Goal: Transaction & Acquisition: Purchase product/service

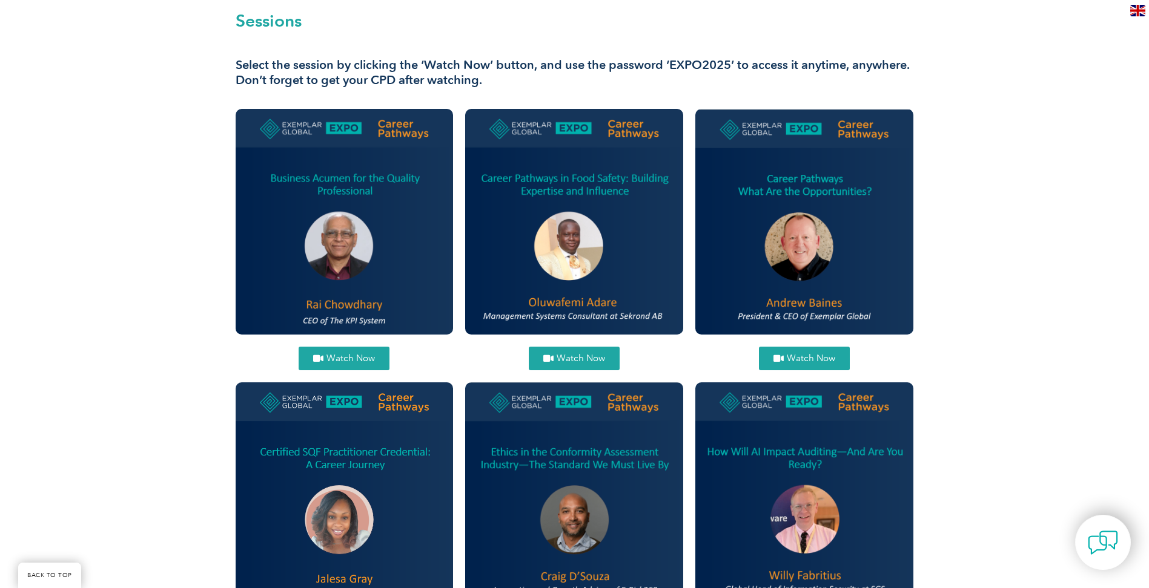
scroll to position [303, 0]
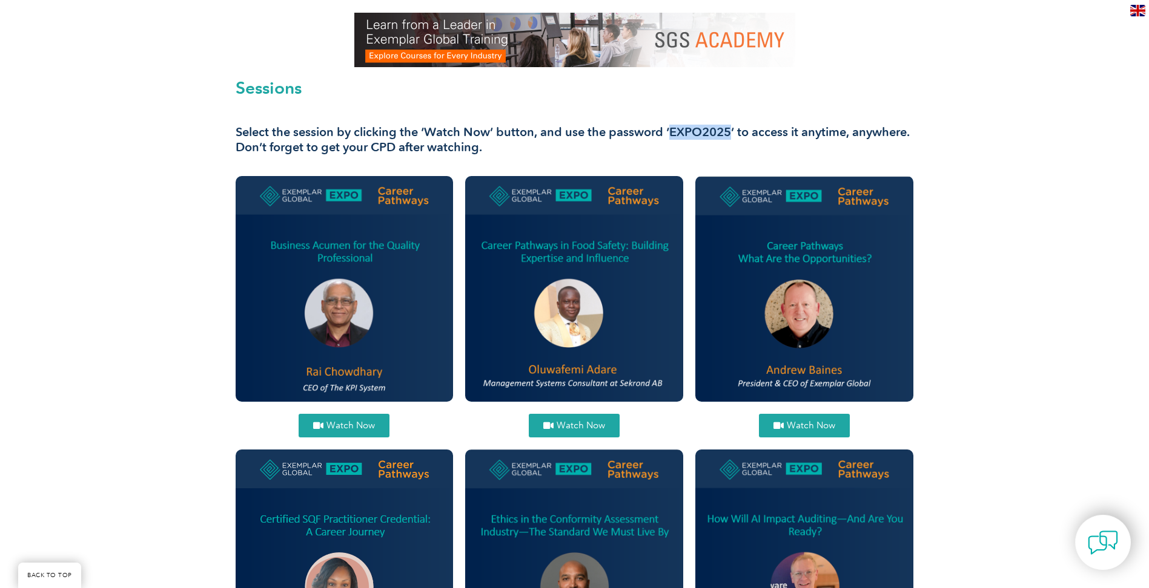
drag, startPoint x: 667, startPoint y: 130, endPoint x: 731, endPoint y: 133, distance: 64.2
click at [731, 133] on h3 "Select the session by clicking the ‘Watch Now’ button, and use the password ‘EX…" at bounding box center [575, 140] width 678 height 30
click at [889, 126] on h3 "Select the session by clicking the ‘Watch Now’ button, and use the password ‘EX…" at bounding box center [575, 140] width 678 height 30
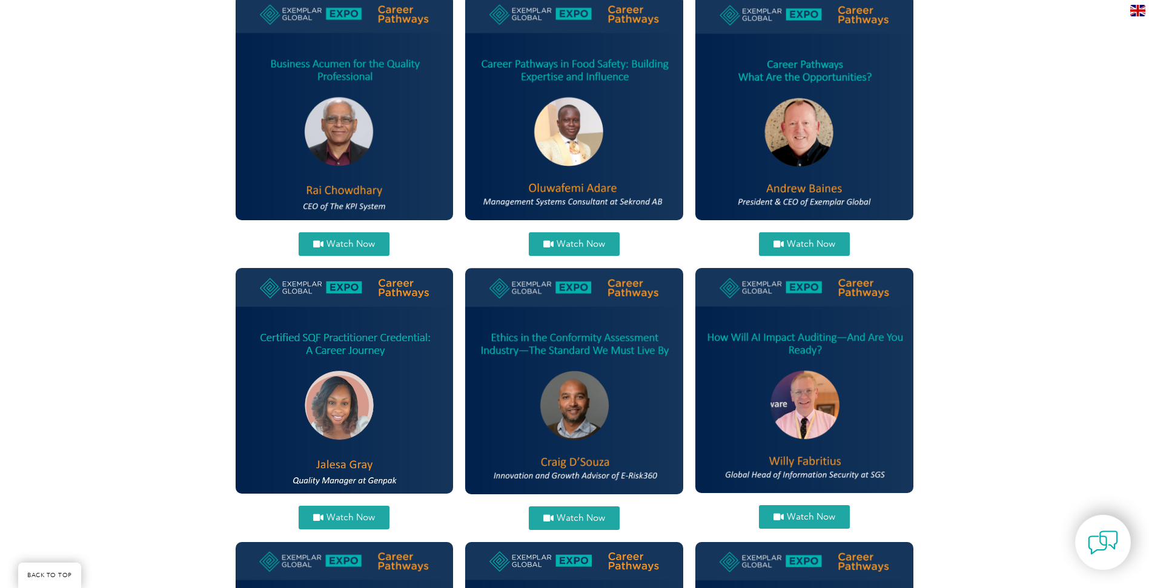
scroll to position [121, 0]
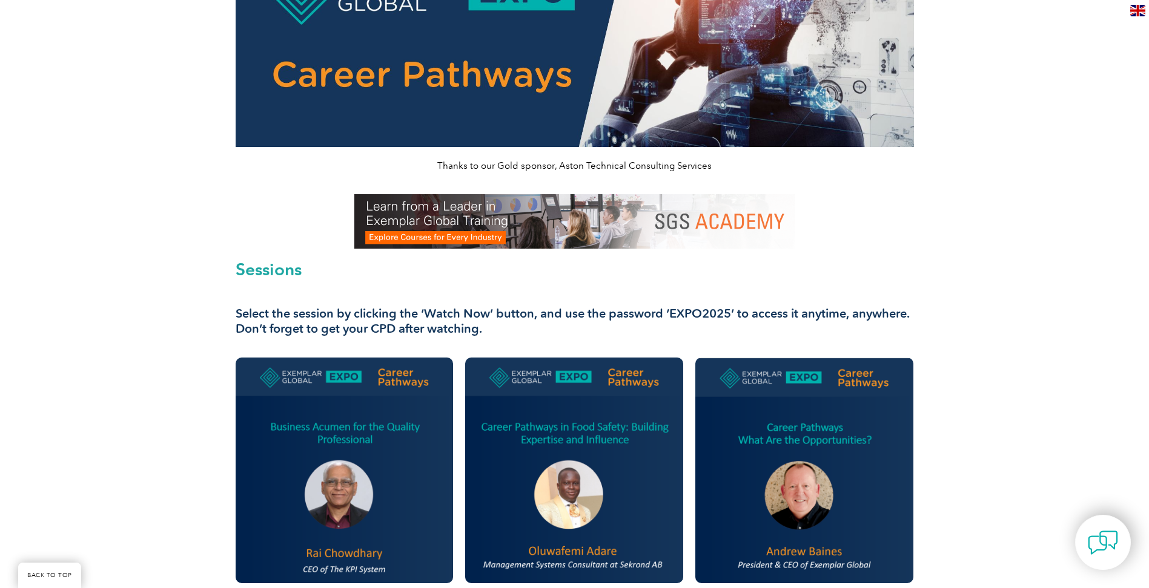
click at [579, 230] on img at bounding box center [574, 221] width 441 height 54
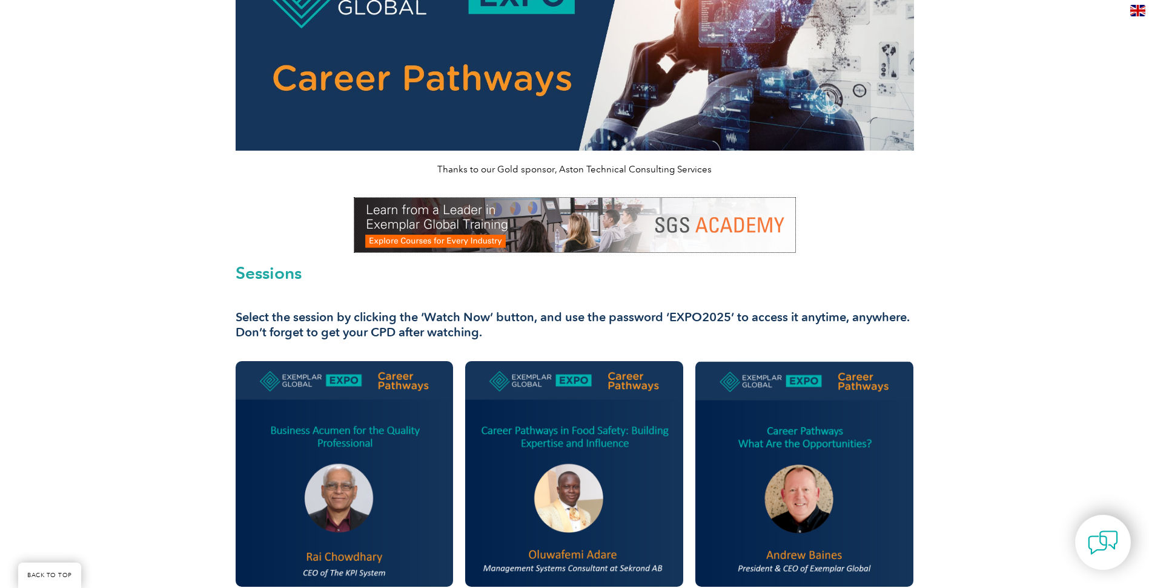
scroll to position [0, 0]
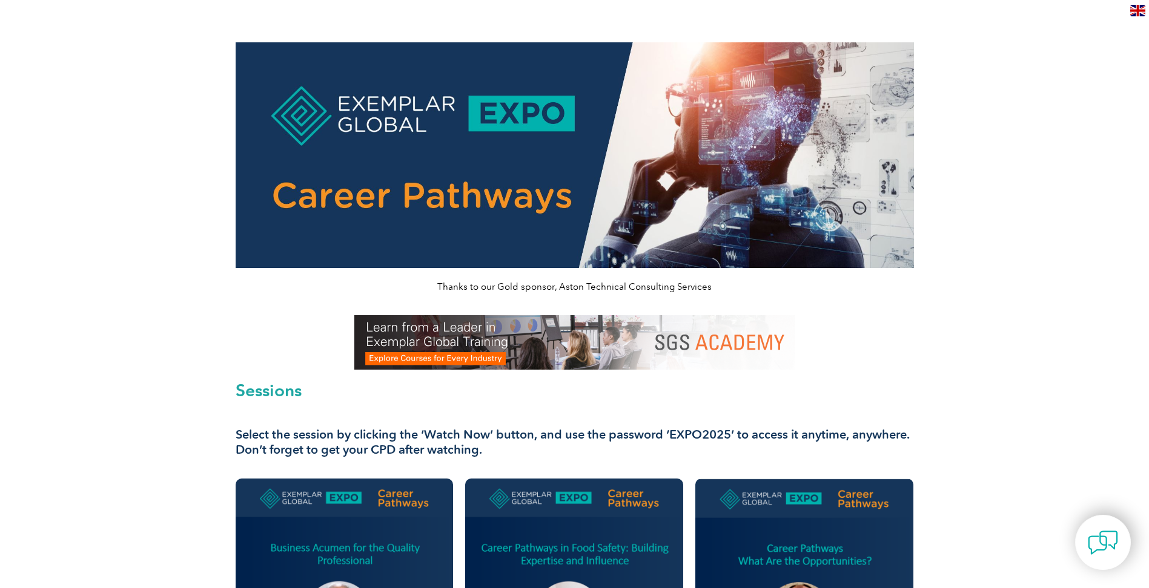
click at [300, 116] on img at bounding box center [575, 155] width 678 height 226
click at [282, 392] on h2 "Sessions" at bounding box center [575, 390] width 678 height 17
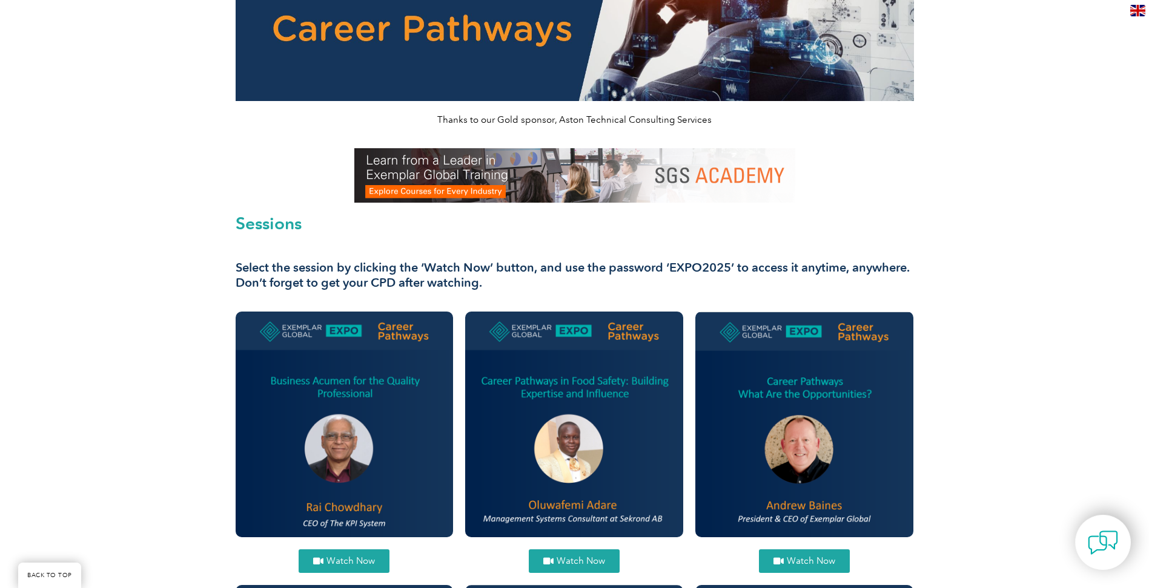
scroll to position [182, 0]
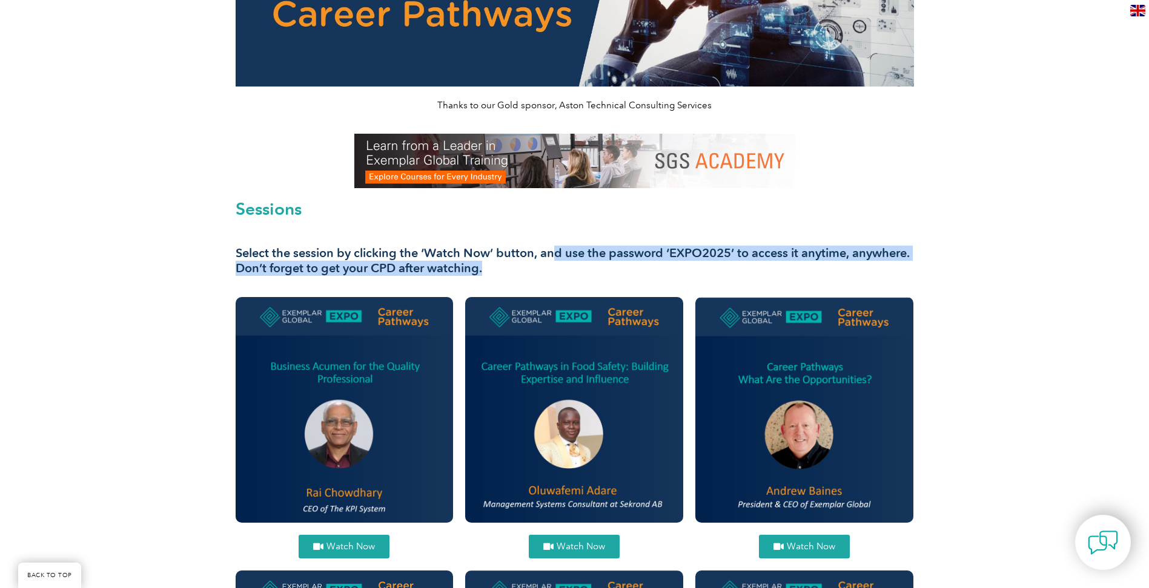
drag, startPoint x: 554, startPoint y: 251, endPoint x: 696, endPoint y: 270, distance: 142.9
click at [696, 270] on h3 "Select the session by clicking the ‘Watch Now’ button, and use the password ‘EX…" at bounding box center [575, 261] width 678 height 30
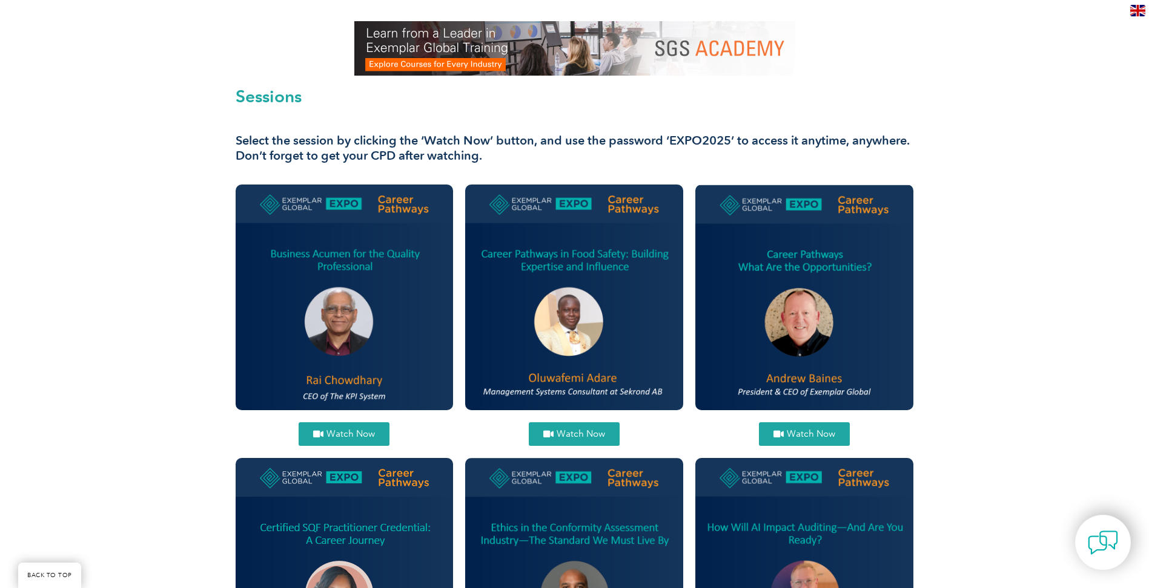
scroll to position [303, 0]
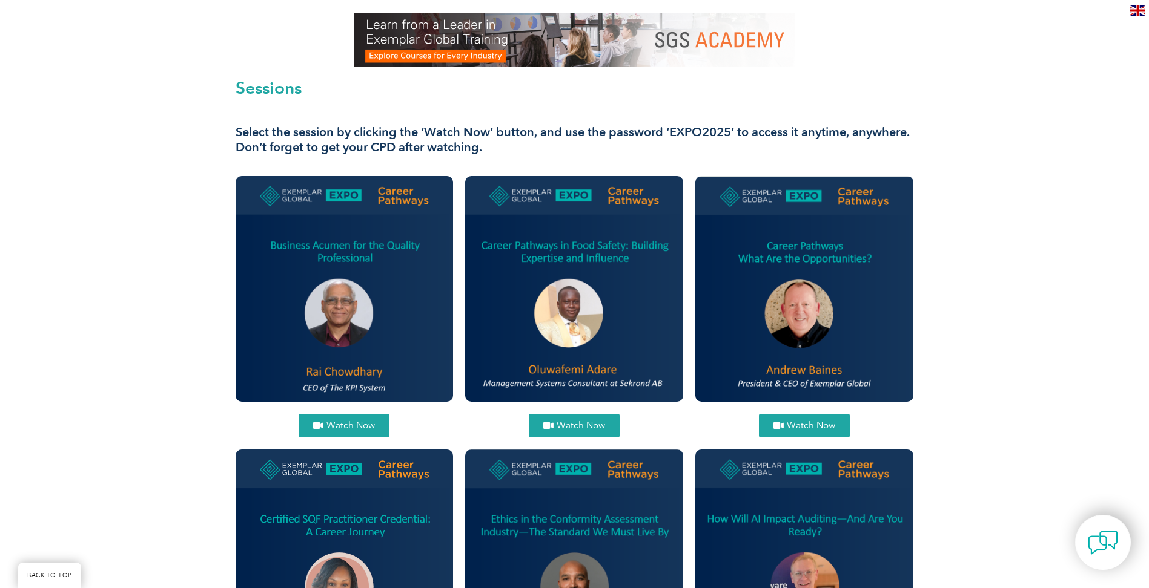
click at [346, 426] on span "Watch Now" at bounding box center [350, 425] width 48 height 9
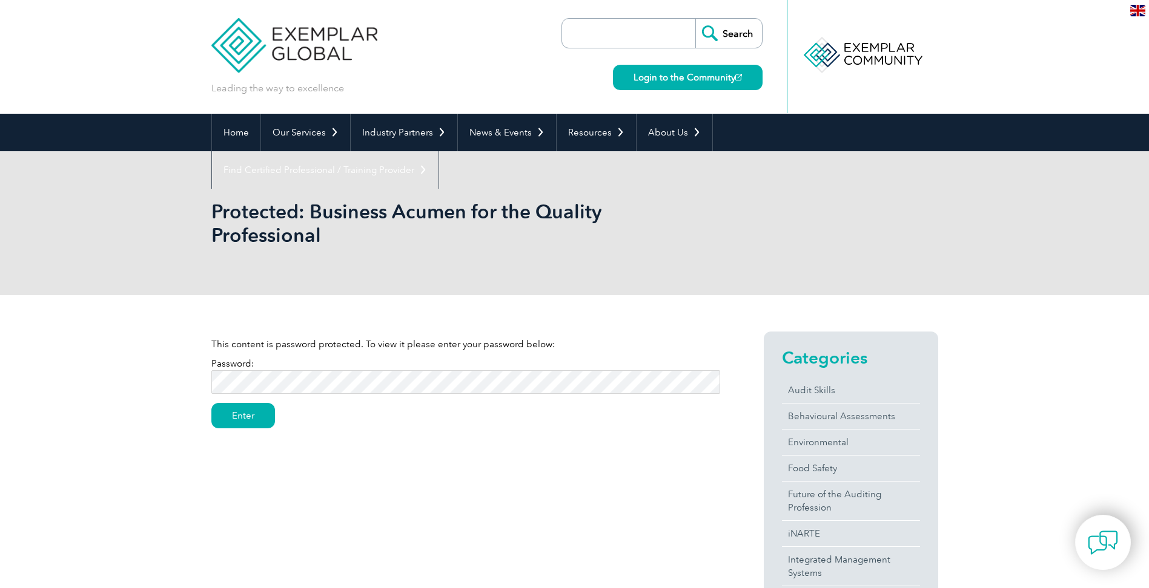
click at [211, 403] on input "Enter" at bounding box center [243, 415] width 64 height 25
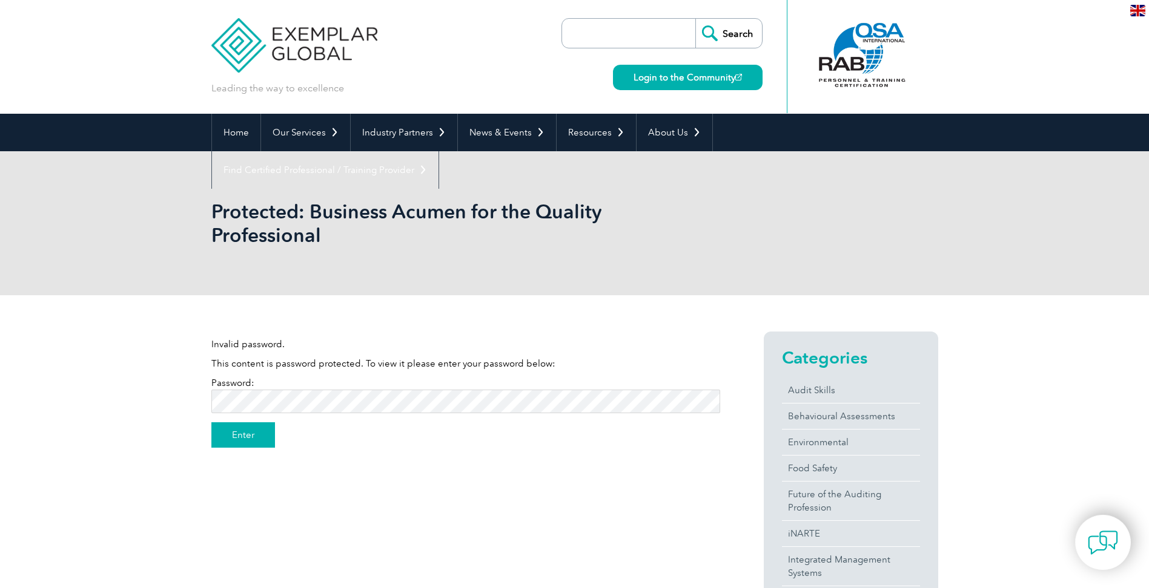
click at [244, 437] on input "Enter" at bounding box center [243, 435] width 64 height 25
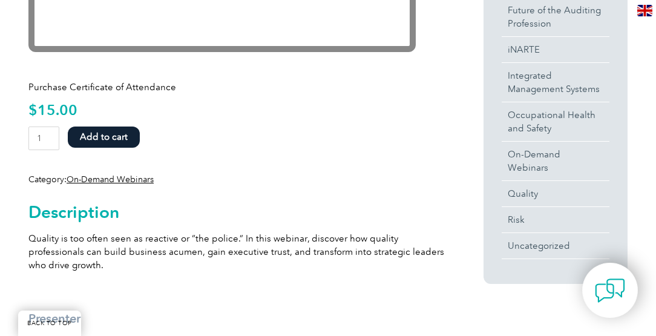
scroll to position [527, 0]
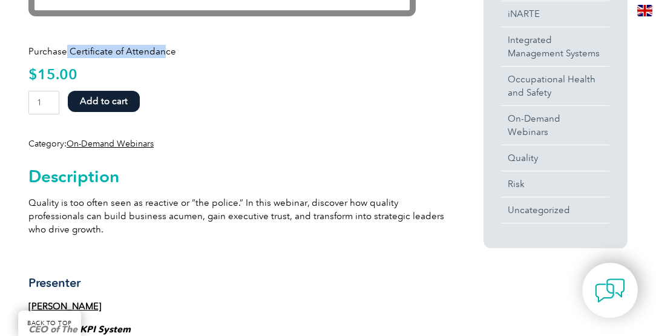
drag, startPoint x: 66, startPoint y: 52, endPoint x: 160, endPoint y: 54, distance: 93.9
click at [160, 54] on p "Purchase Certificate of Attendance" at bounding box center [238, 51] width 420 height 13
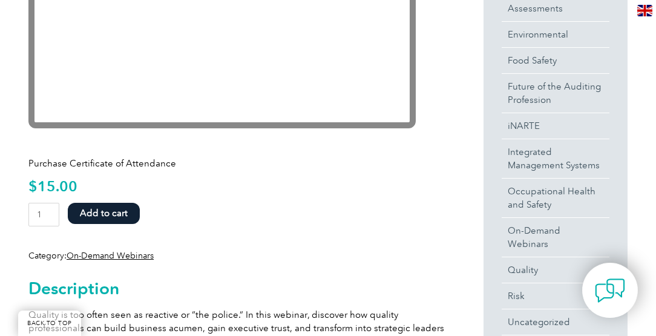
scroll to position [424, 0]
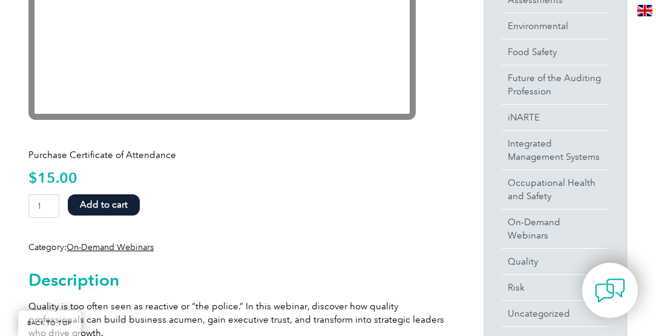
drag, startPoint x: 114, startPoint y: 206, endPoint x: 358, endPoint y: 165, distance: 247.5
click at [358, 165] on div "Purchase Certificate of Attendance $ 15.00 Business Acumen for the Quality Prof…" at bounding box center [238, 196] width 420 height 115
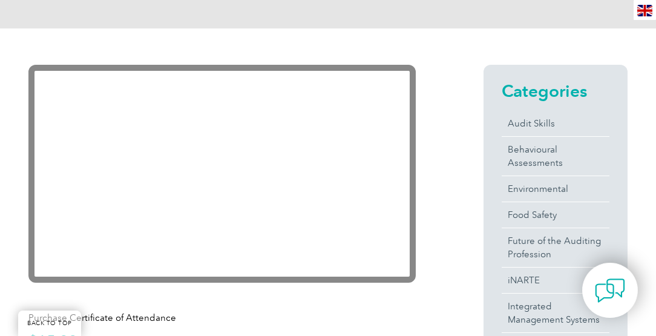
scroll to position [251, 0]
